Goal: Transaction & Acquisition: Purchase product/service

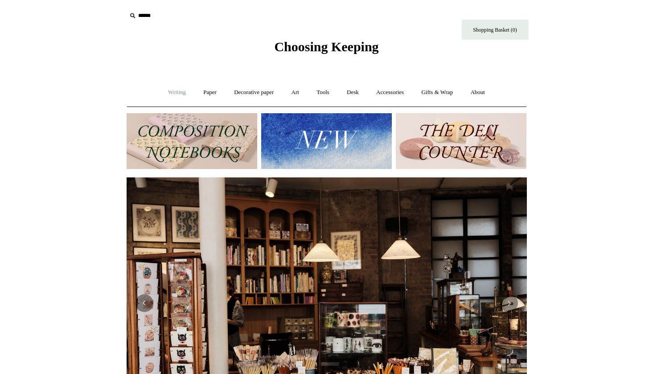
click at [172, 91] on link "Writing +" at bounding box center [177, 93] width 34 height 24
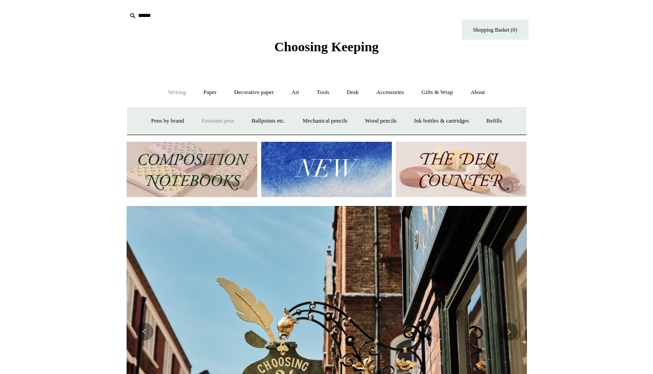
scroll to position [0, 400]
click at [205, 118] on link "Fountain pens +" at bounding box center [217, 121] width 49 height 24
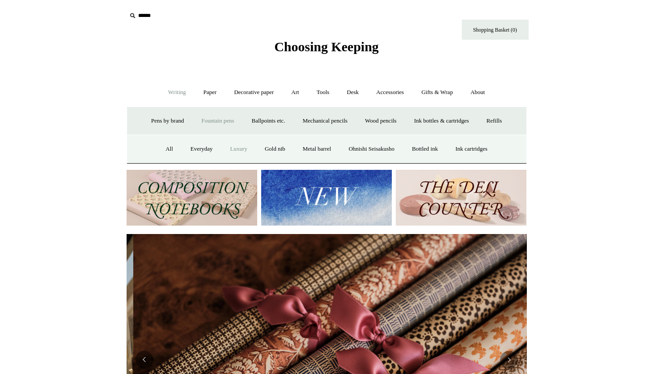
scroll to position [0, 801]
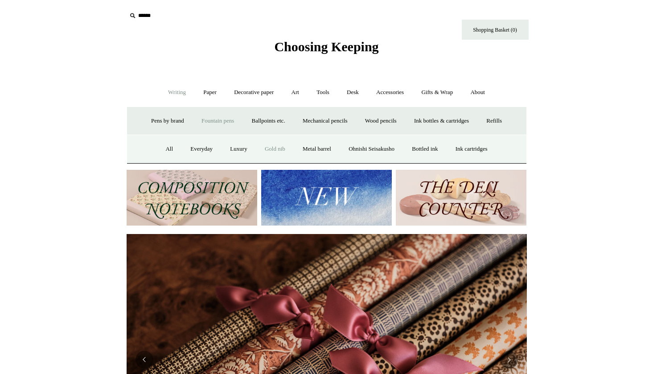
click at [270, 150] on link "Gold nib" at bounding box center [275, 149] width 37 height 24
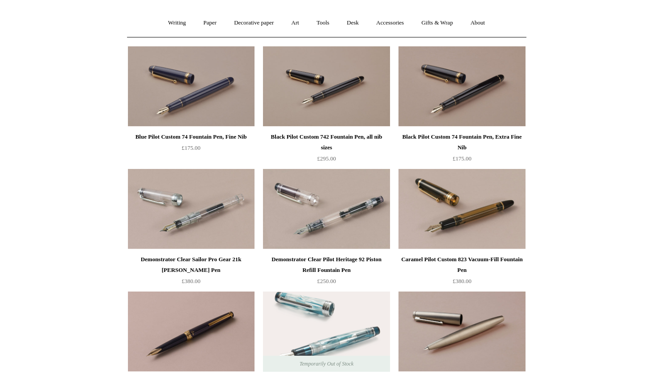
scroll to position [70, 0]
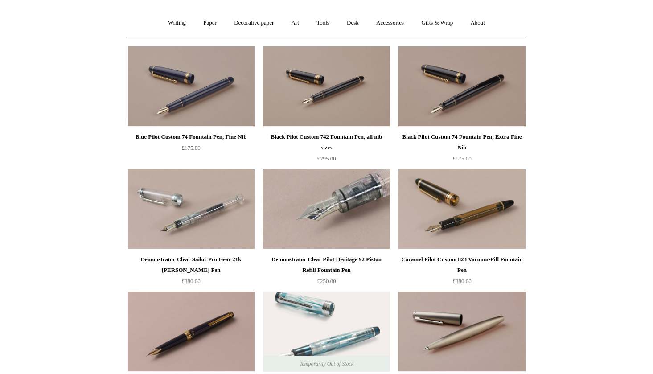
click at [323, 205] on img at bounding box center [326, 209] width 127 height 80
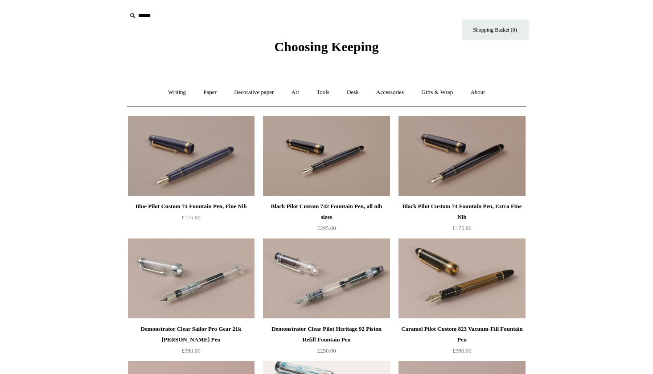
scroll to position [0, 0]
click at [169, 159] on img at bounding box center [191, 156] width 127 height 80
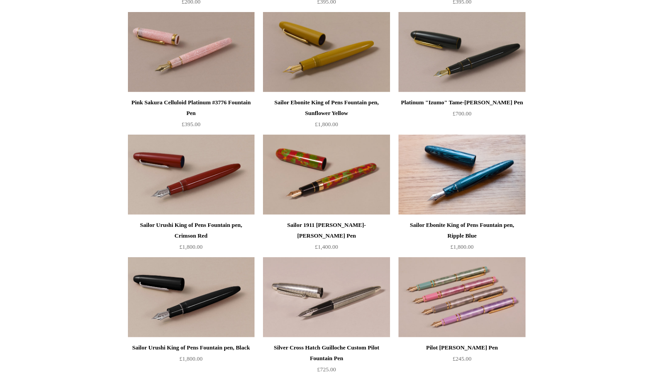
scroll to position [719, 0]
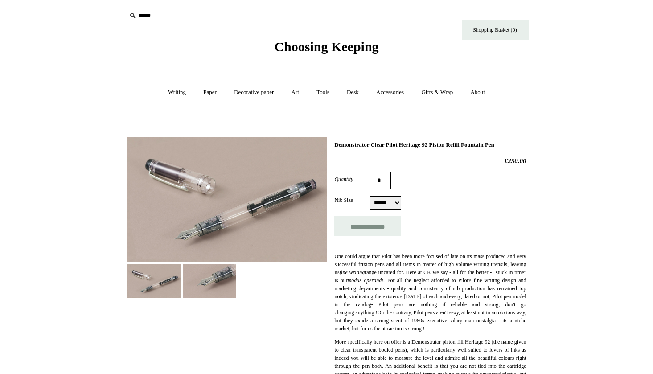
select select "******"
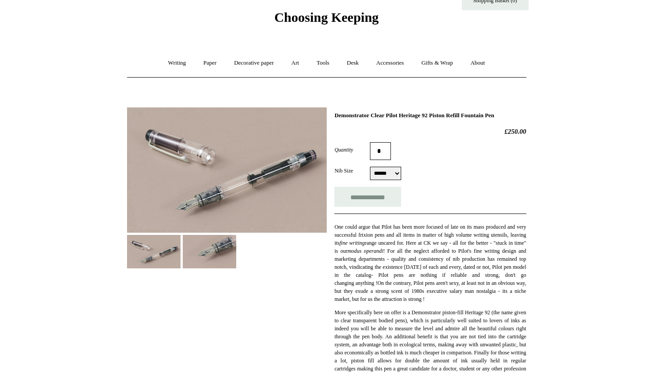
scroll to position [31, 0]
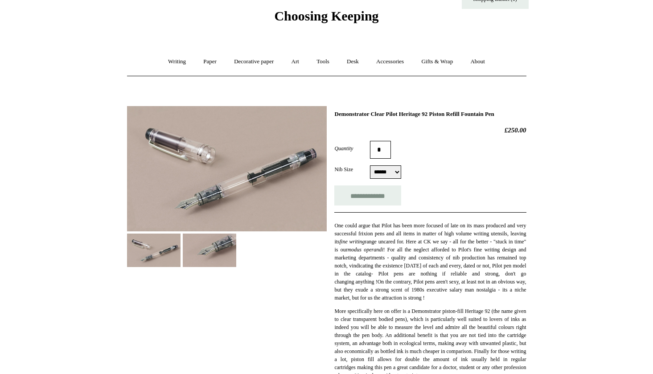
click at [214, 249] on img at bounding box center [210, 250] width 54 height 33
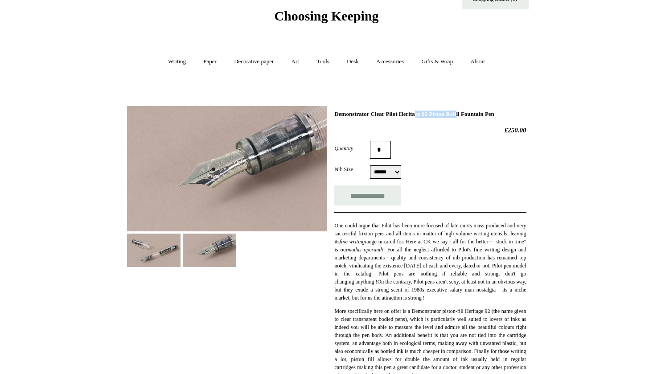
drag, startPoint x: 447, startPoint y: 115, endPoint x: 396, endPoint y: 115, distance: 50.8
click at [396, 115] on h1 "Demonstrator Clear Pilot Heritage 92 Piston Refill Fountain Pen" at bounding box center [430, 114] width 192 height 7
copy h1 "Pilot Heritage 92"
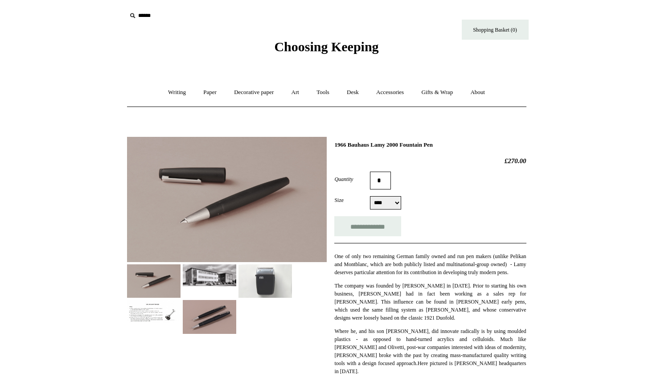
select select "******"
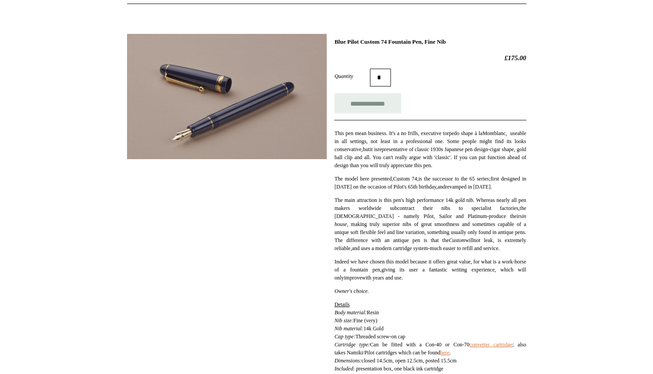
scroll to position [103, 0]
